Goal: Navigation & Orientation: Find specific page/section

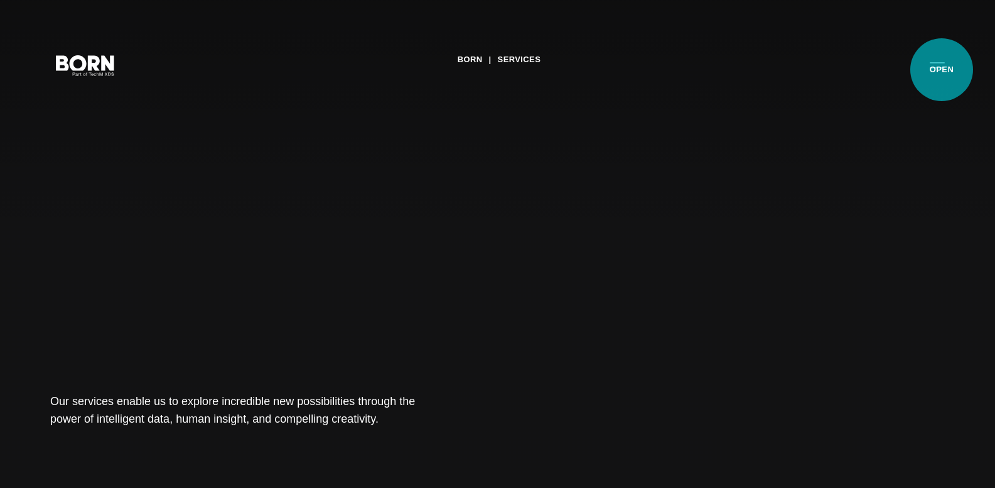
click at [941, 70] on button "Primary Menu" at bounding box center [937, 64] width 30 height 26
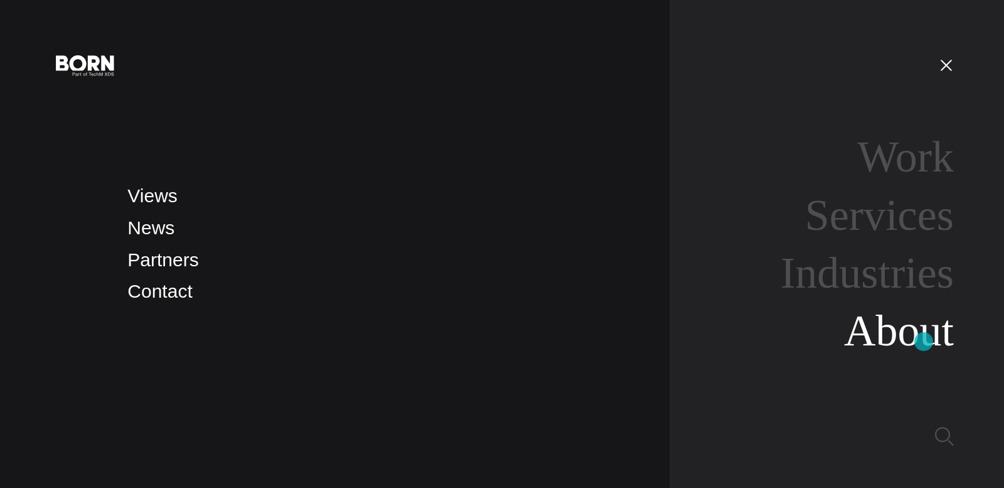
click at [924, 341] on link "About" at bounding box center [899, 330] width 110 height 48
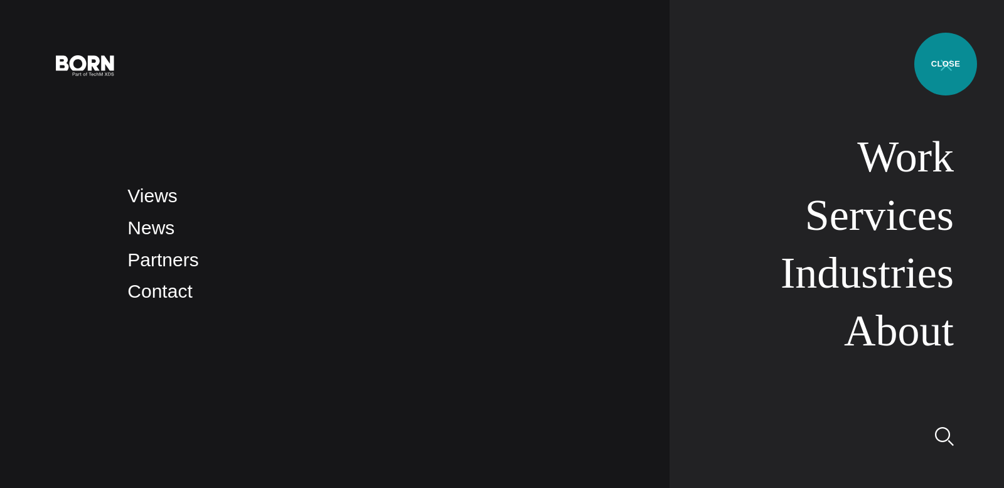
click at [946, 64] on button "Primary Menu" at bounding box center [946, 64] width 30 height 26
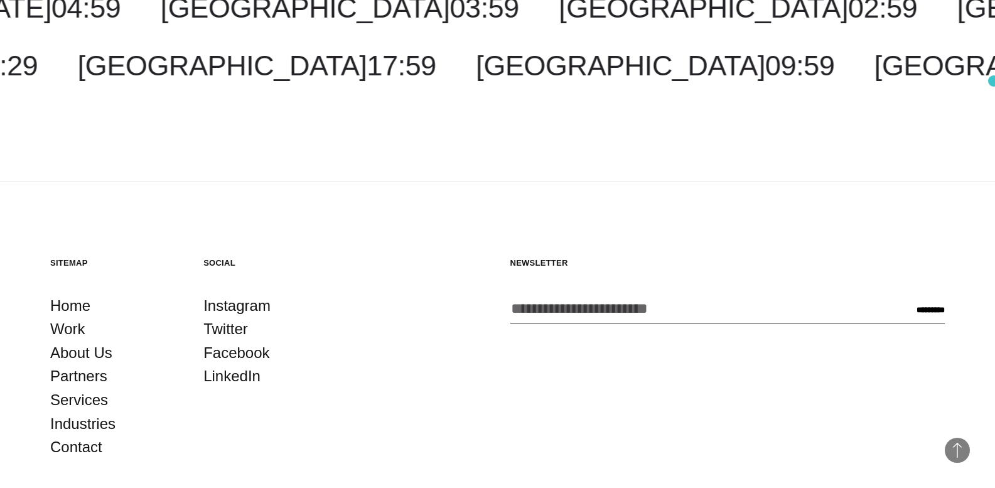
scroll to position [2637, 0]
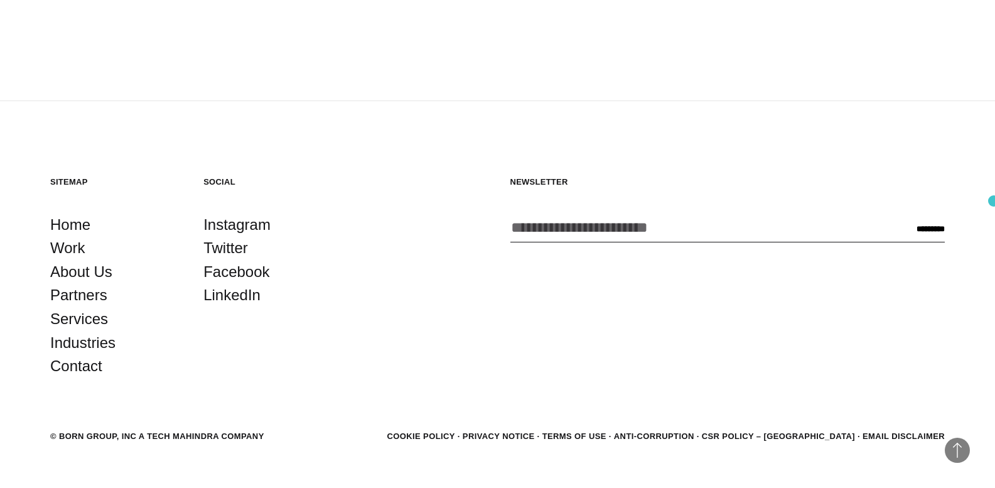
scroll to position [4454, 0]
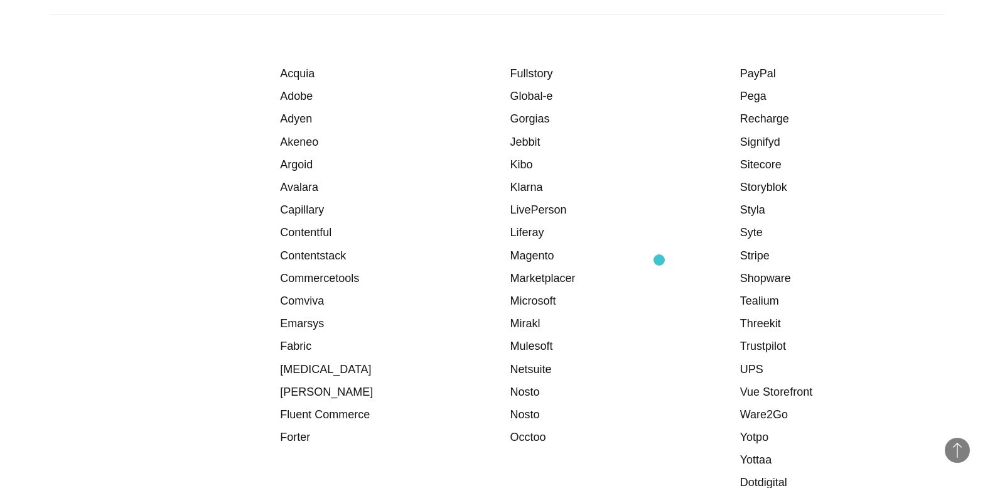
scroll to position [1569, 0]
